Goal: Navigation & Orientation: Find specific page/section

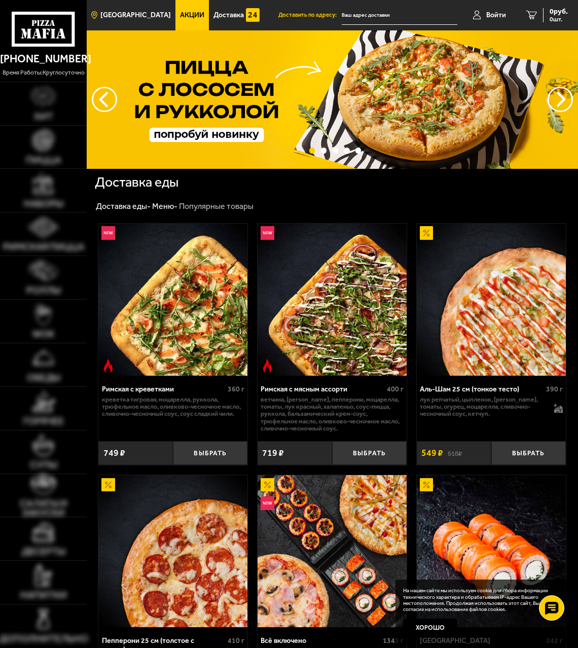
click at [134, 18] on span "[GEOGRAPHIC_DATA]" at bounding box center [135, 15] width 70 height 7
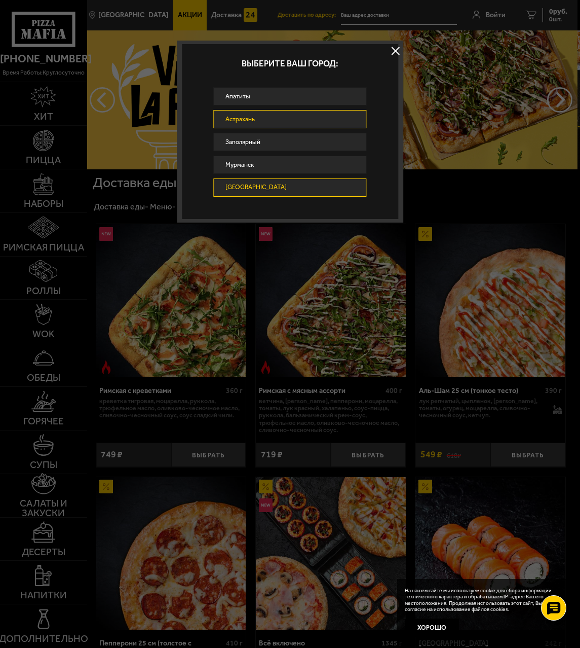
click at [252, 119] on link "Астрахань" at bounding box center [289, 119] width 153 height 18
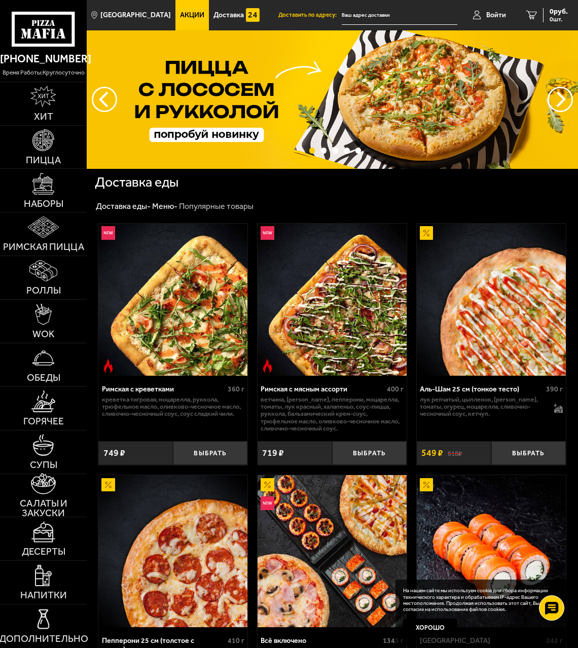
click at [300, 17] on span "Доставить по адресу:" at bounding box center [309, 15] width 63 height 6
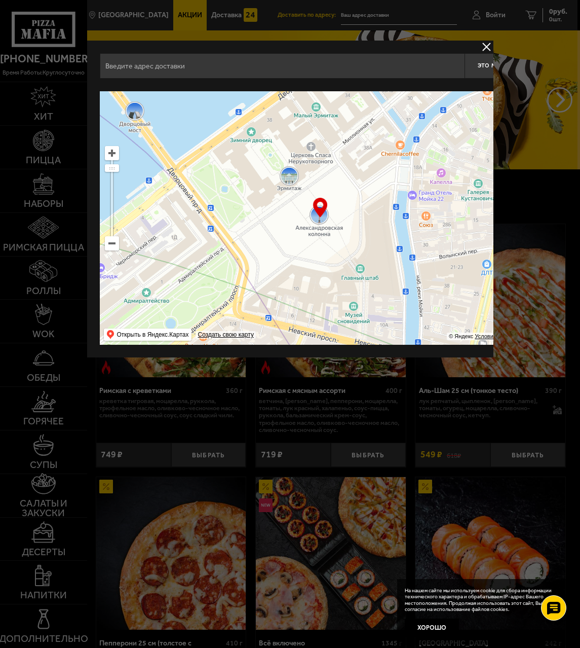
click at [487, 53] on button "delivery type" at bounding box center [487, 47] width 13 height 13
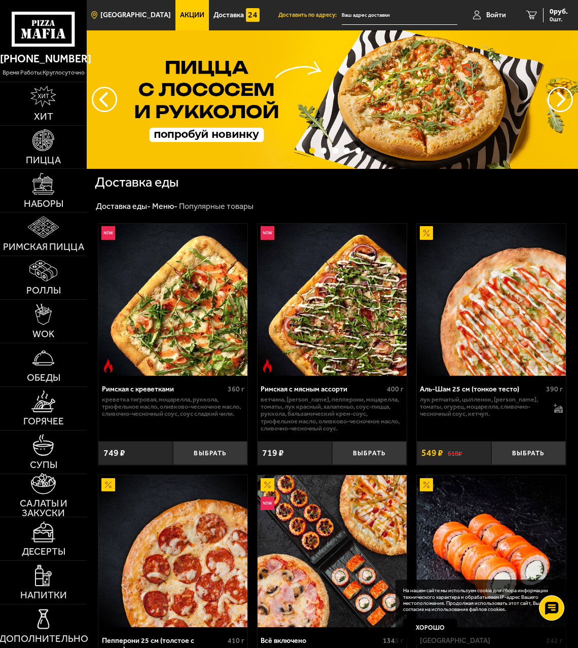
click at [125, 15] on span "[GEOGRAPHIC_DATA]" at bounding box center [135, 15] width 70 height 7
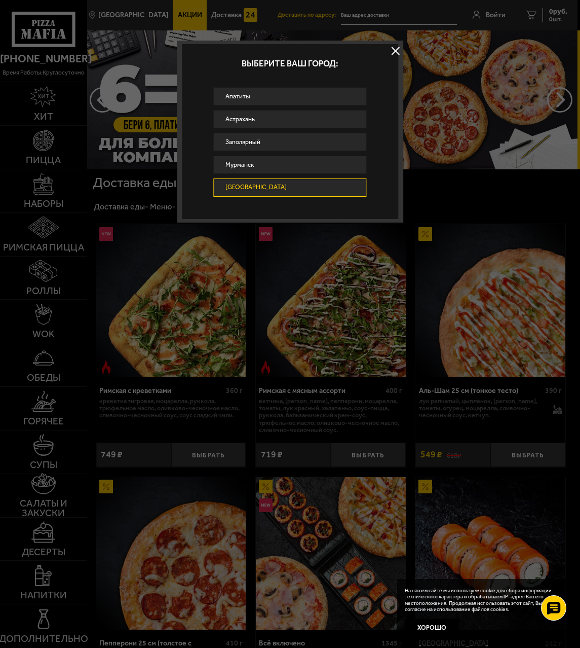
click at [395, 50] on button at bounding box center [395, 51] width 15 height 15
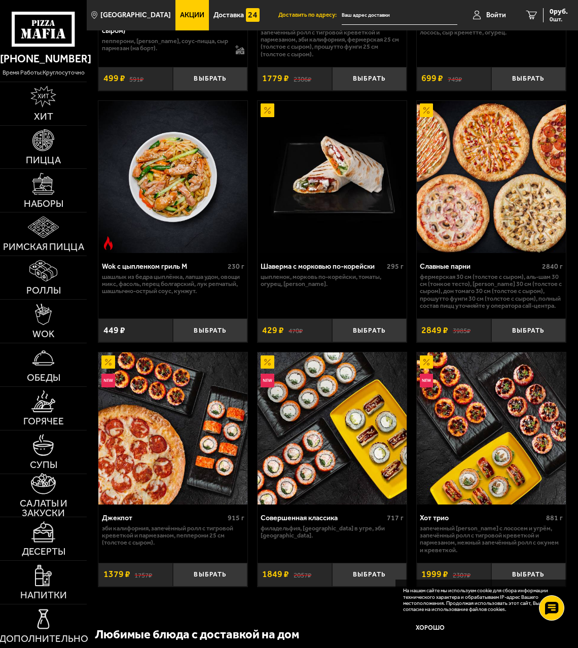
scroll to position [608, 0]
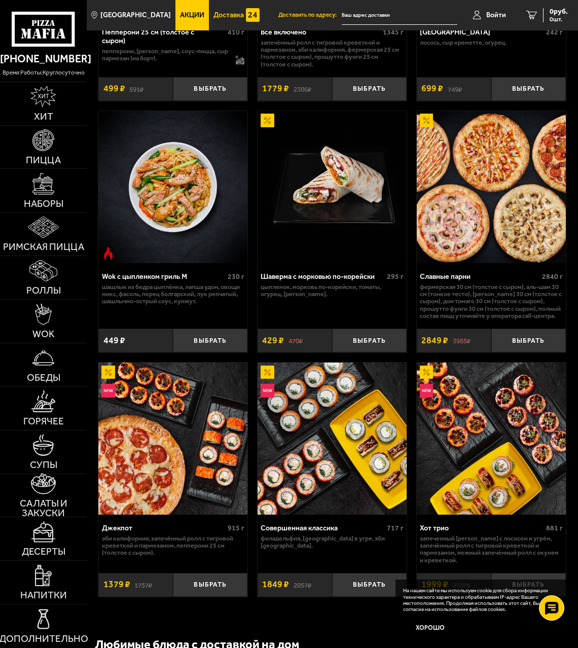
click at [246, 17] on img at bounding box center [253, 15] width 14 height 14
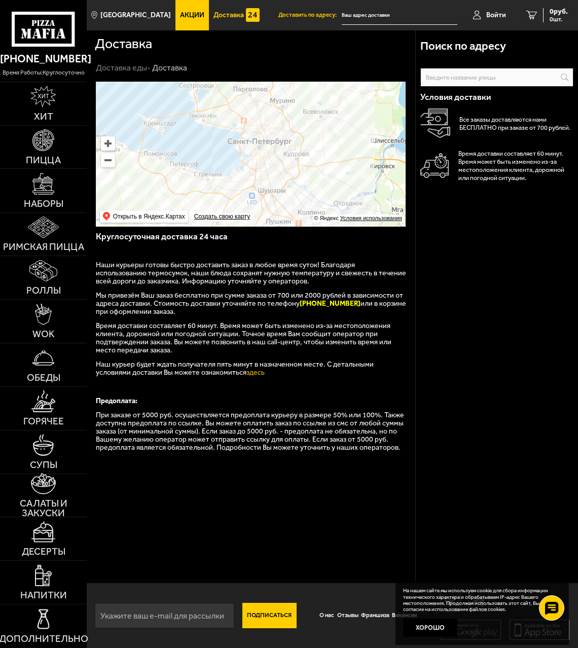
drag, startPoint x: 251, startPoint y: 142, endPoint x: 277, endPoint y: 173, distance: 40.0
click at [277, 173] on ymaps at bounding box center [251, 154] width 310 height 145
